Goal: Register for event/course

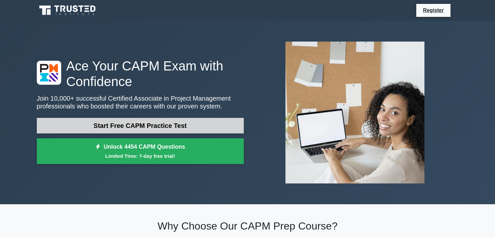
click at [161, 125] on link "Start Free CAPM Practice Test" at bounding box center [140, 126] width 207 height 16
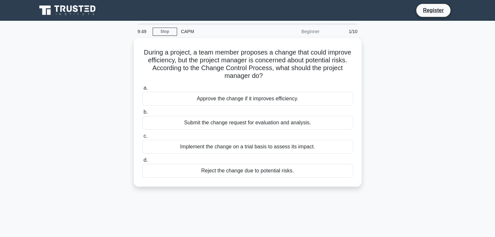
click at [51, 61] on div "During a project, a team member proposes a change that could improve efficiency…" at bounding box center [247, 116] width 429 height 157
click at [164, 34] on link "Stop" at bounding box center [165, 32] width 24 height 8
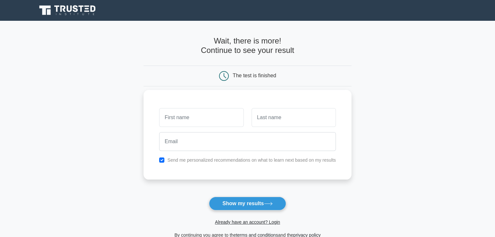
scroll to position [89, 0]
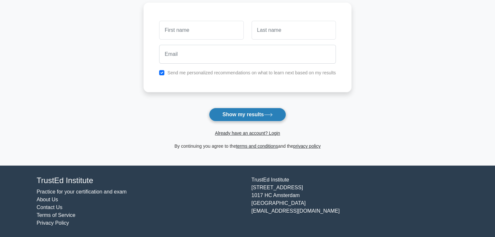
click at [236, 120] on button "Show my results" at bounding box center [247, 115] width 77 height 14
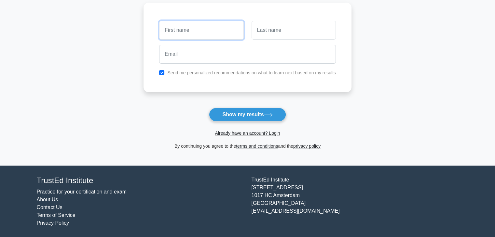
scroll to position [0, 0]
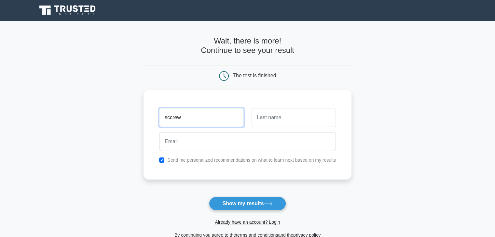
type input "sccrew"
click at [265, 117] on input "text" at bounding box center [293, 117] width 84 height 19
type input "uwu"
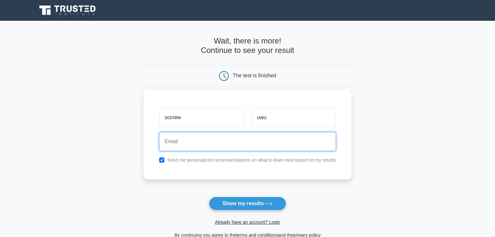
click at [226, 138] on input "email" at bounding box center [247, 141] width 177 height 19
type input "n1oornoor23@gmail.com"
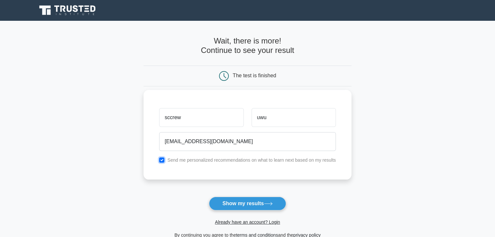
click at [160, 160] on input "checkbox" at bounding box center [161, 160] width 5 height 5
checkbox input "false"
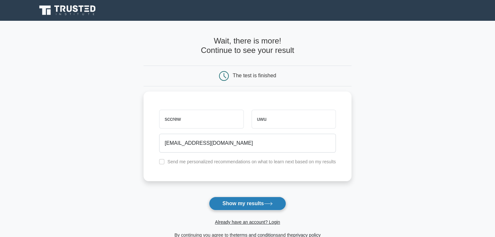
click at [252, 204] on button "Show my results" at bounding box center [247, 204] width 77 height 14
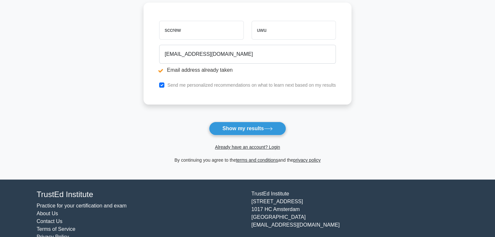
scroll to position [115, 0]
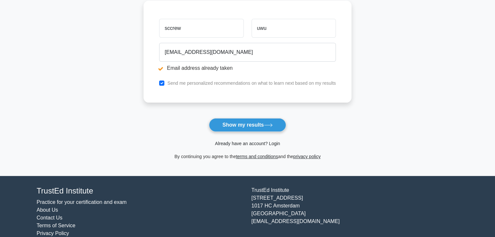
drag, startPoint x: 242, startPoint y: 139, endPoint x: 242, endPoint y: 142, distance: 3.6
click at [242, 142] on div "Already have an account? Login" at bounding box center [247, 140] width 208 height 16
click at [242, 142] on link "Already have an account? Login" at bounding box center [247, 143] width 65 height 5
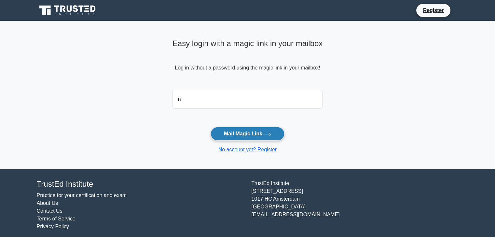
type input "[EMAIL_ADDRESS][DOMAIN_NAME]"
click at [224, 134] on button "Mail Magic Link" at bounding box center [247, 134] width 74 height 14
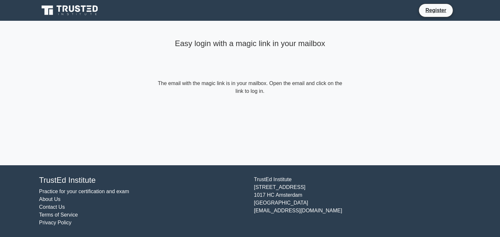
click at [224, 94] on form "The email with the magic link is in your mailbox. Open the email and click on t…" at bounding box center [249, 88] width 187 height 16
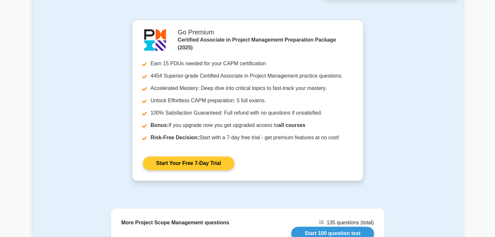
scroll to position [827, 0]
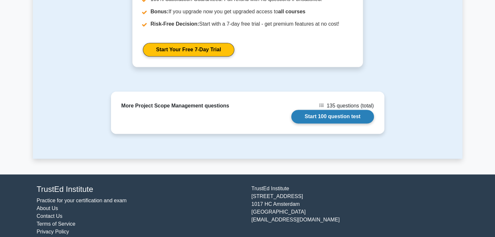
click at [329, 110] on link "Start 100 question test" at bounding box center [332, 117] width 83 height 14
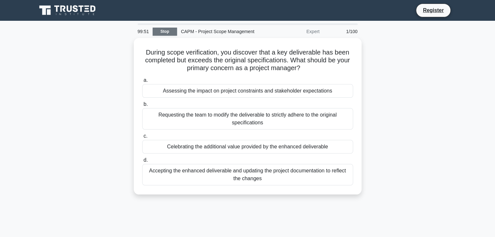
click at [156, 31] on link "Stop" at bounding box center [165, 32] width 24 height 8
